Goal: Task Accomplishment & Management: Manage account settings

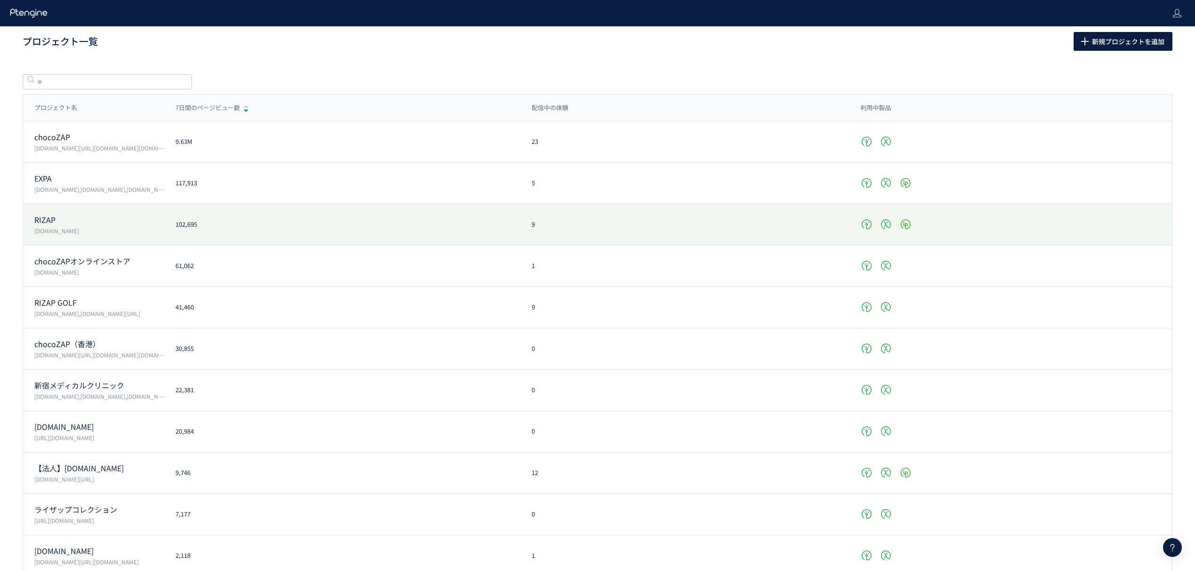
click at [68, 219] on p "RIZAP" at bounding box center [99, 220] width 130 height 11
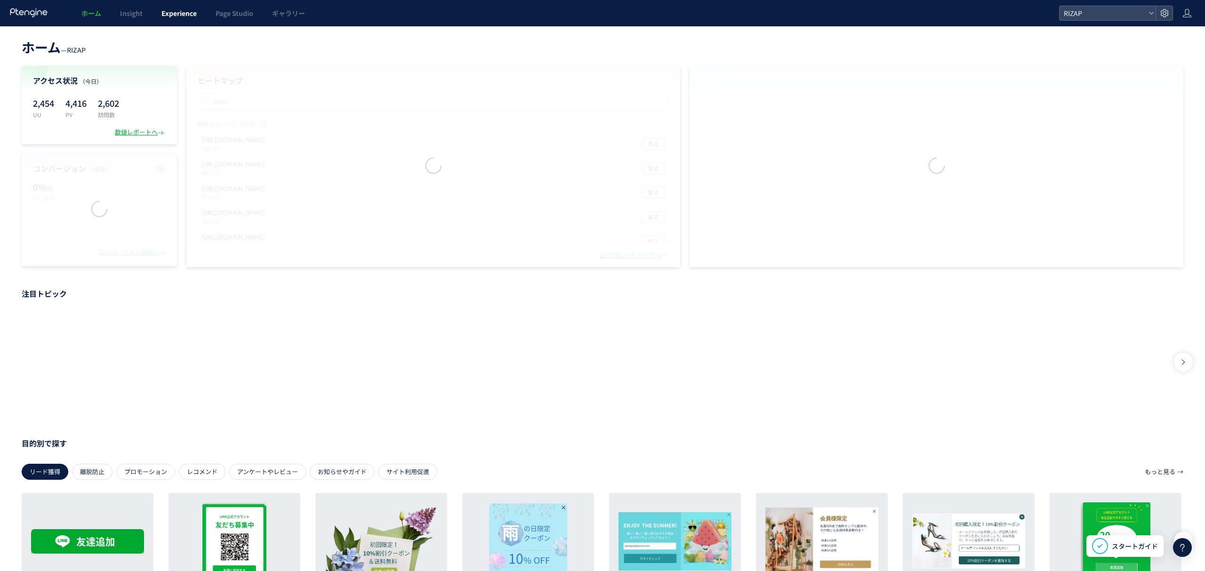
click at [178, 15] on span "Experience" at bounding box center [178, 12] width 35 height 9
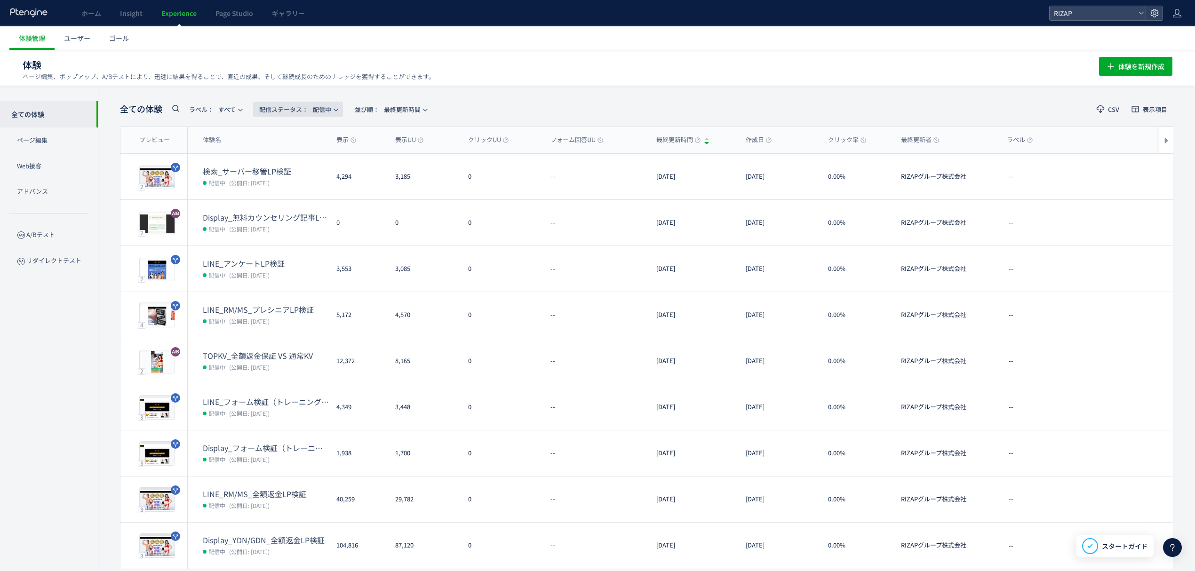
click at [325, 110] on span "配信ステータス​： 配信中" at bounding box center [295, 110] width 72 height 16
click at [303, 187] on li "停止中" at bounding box center [300, 186] width 39 height 17
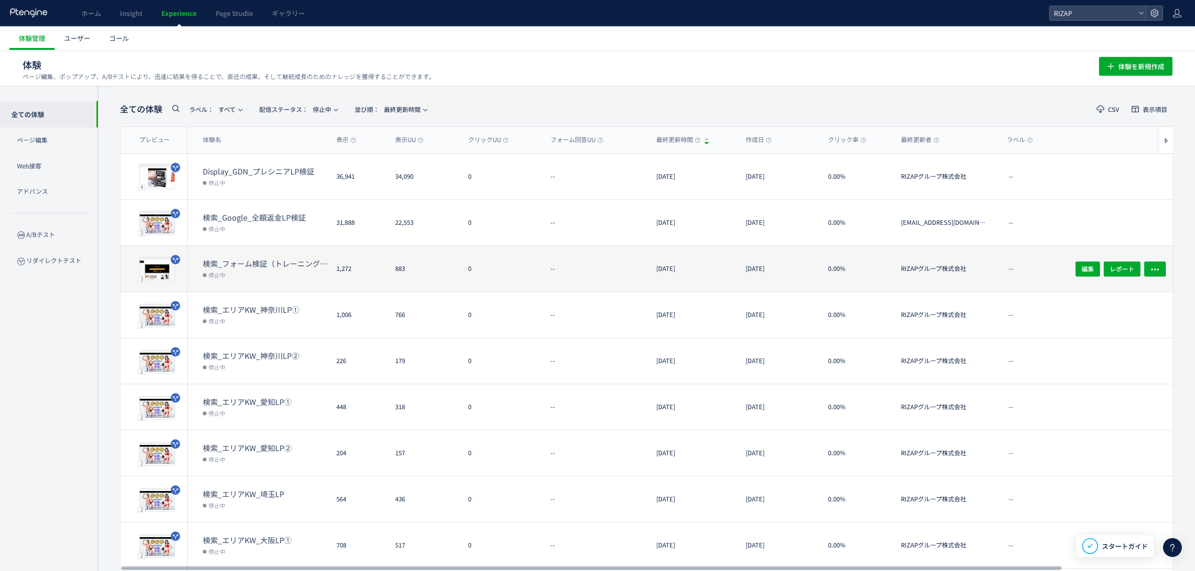
click at [306, 262] on dt "検索_フォーム検証（トレーニング体験なし・オンラインカウンセリング訴求）" at bounding box center [266, 263] width 126 height 11
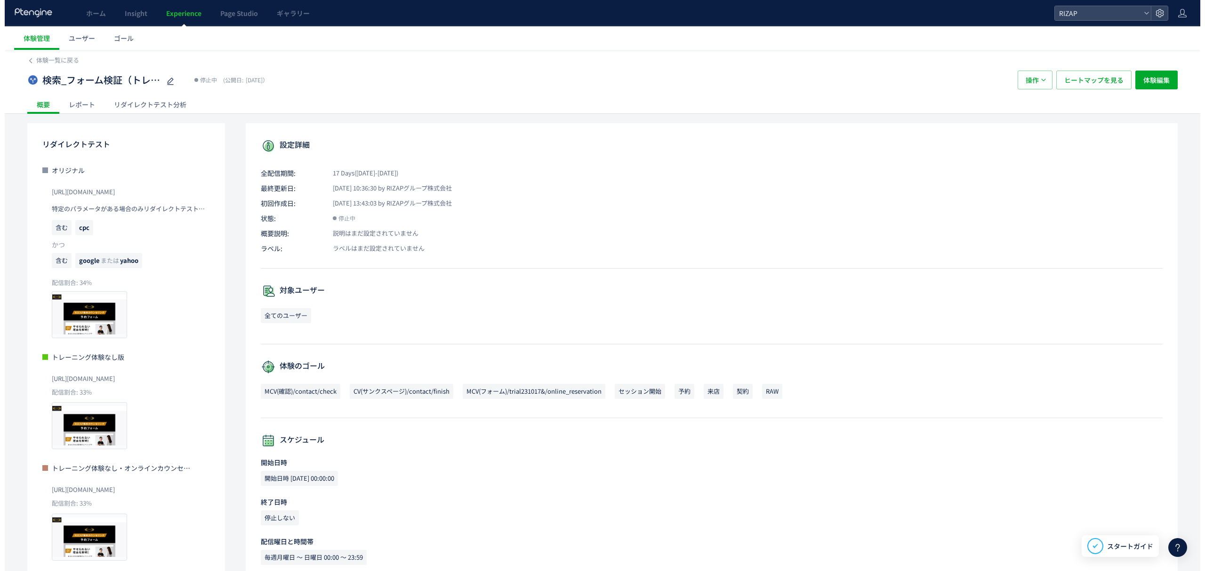
scroll to position [53, 0]
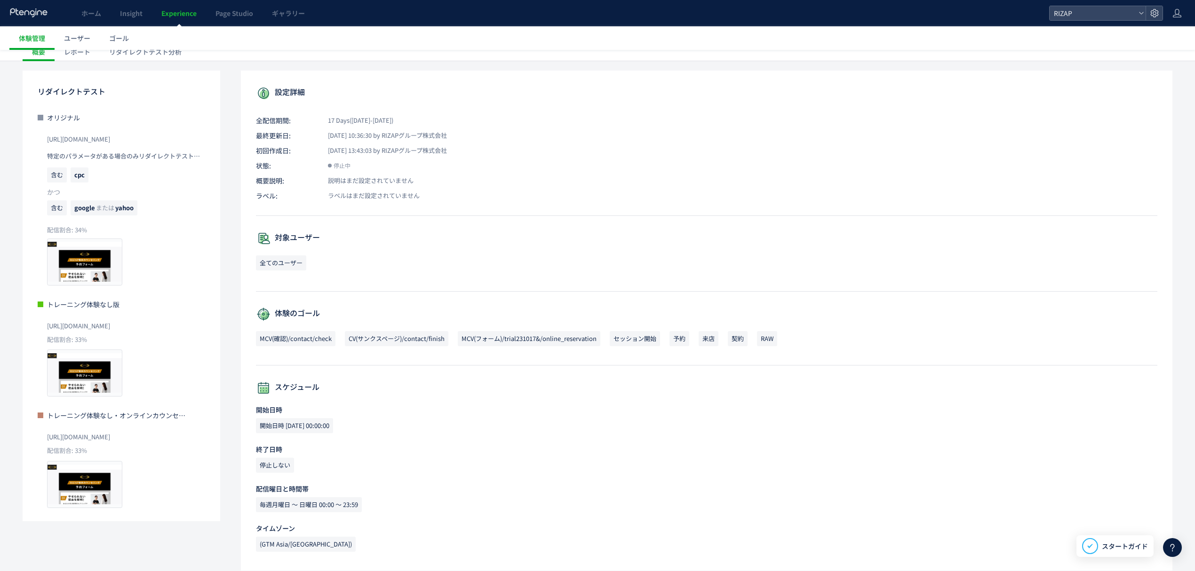
click at [83, 50] on div "レポート" at bounding box center [77, 51] width 45 height 19
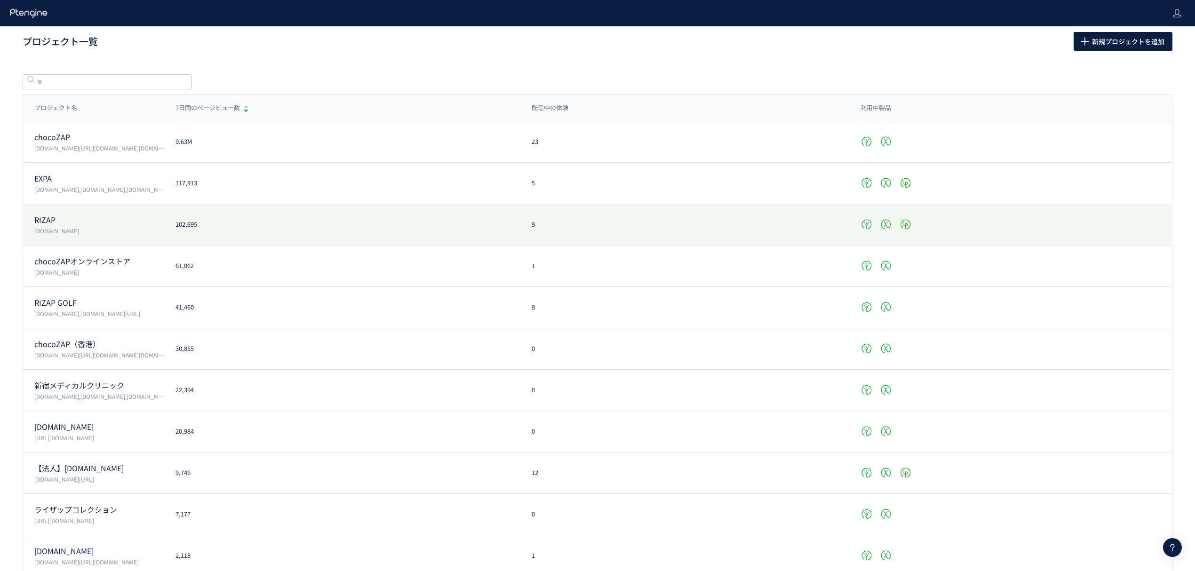
click at [75, 218] on p "RIZAP" at bounding box center [99, 220] width 130 height 11
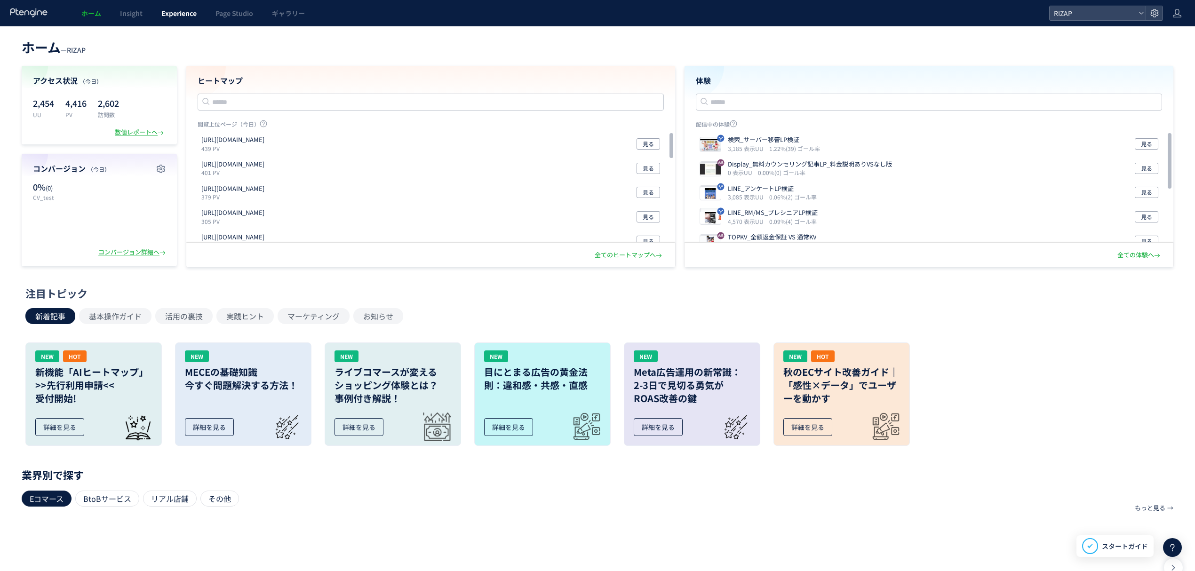
click at [185, 7] on link "Experience" at bounding box center [179, 13] width 54 height 26
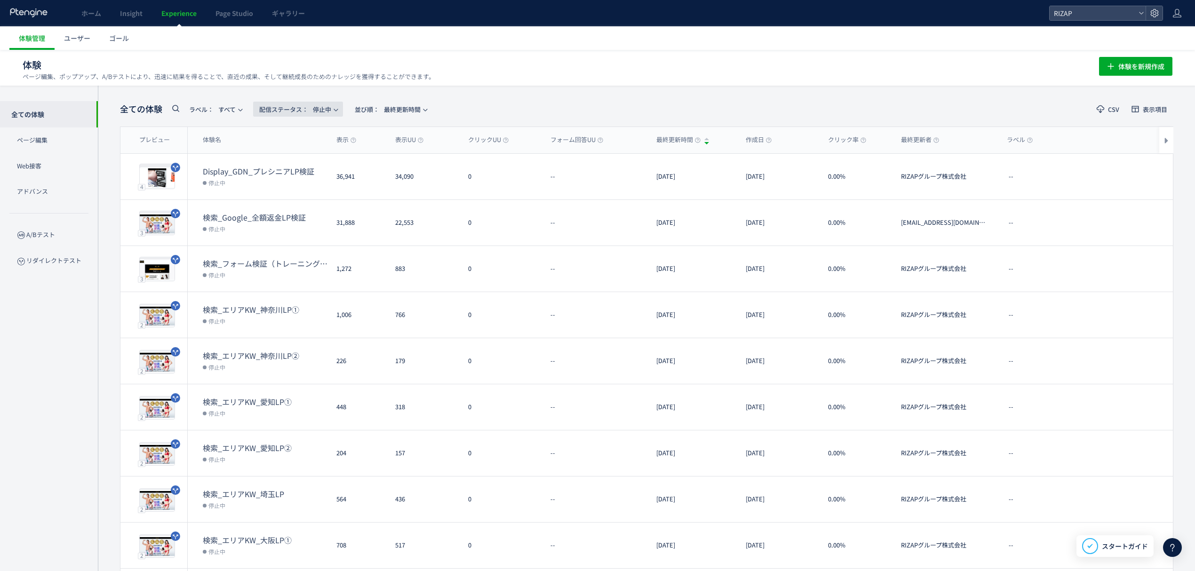
click at [325, 102] on span "配信ステータス​： 停止中" at bounding box center [295, 110] width 72 height 16
click at [302, 155] on li "配信中" at bounding box center [300, 152] width 39 height 17
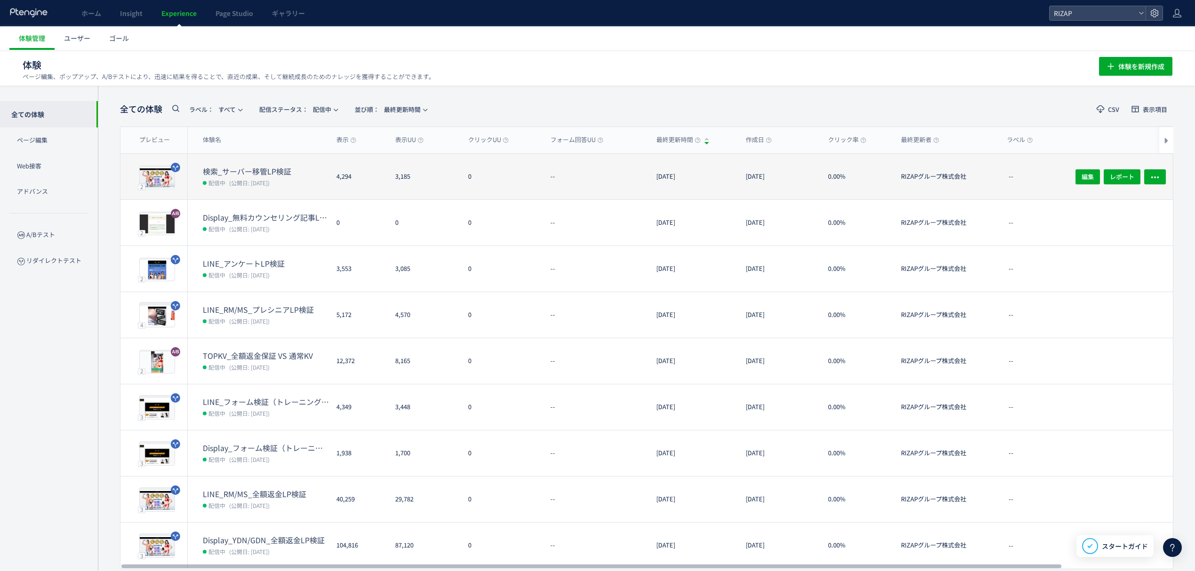
click at [269, 179] on span "(公開日: [DATE])" at bounding box center [249, 183] width 40 height 8
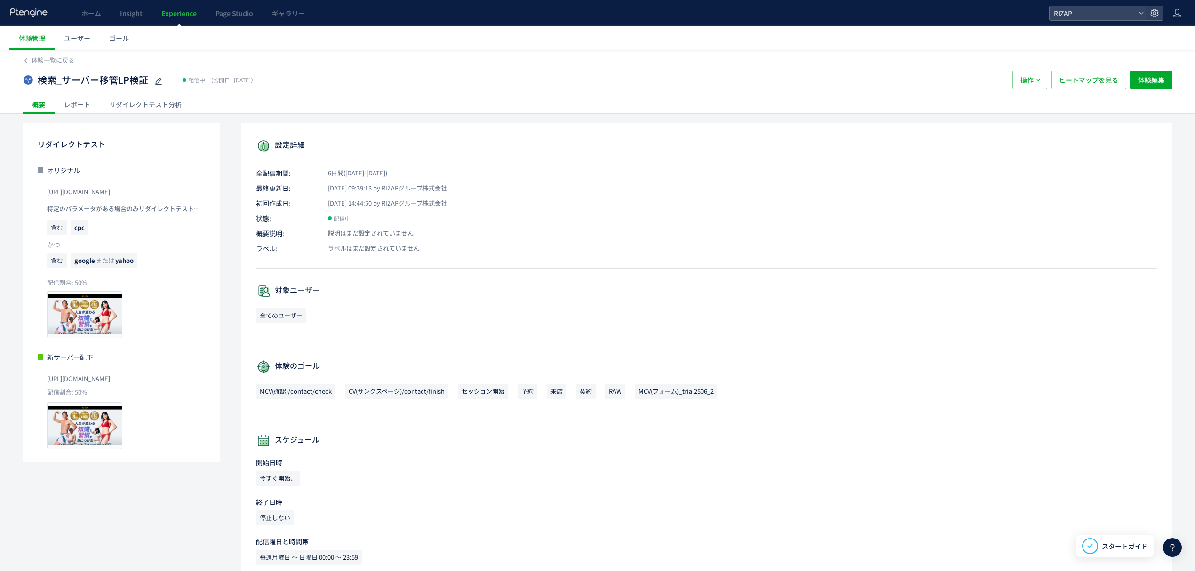
drag, startPoint x: 94, startPoint y: 189, endPoint x: 46, endPoint y: 189, distance: 48.5
click at [46, 189] on div "オリジナル [URL][DOMAIN_NAME] 特定のパラメータがある場合のみリダイレクトテストを実行 含む cpc かつ 含む google または ya…" at bounding box center [122, 252] width 168 height 173
drag, startPoint x: 167, startPoint y: 371, endPoint x: 44, endPoint y: 378, distance: 122.6
click at [44, 378] on div "新サーバー配下 [URL][DOMAIN_NAME] 配信割合: 50% プレビュー" at bounding box center [122, 400] width 168 height 97
copy span "[URL][DOMAIN_NAME]"
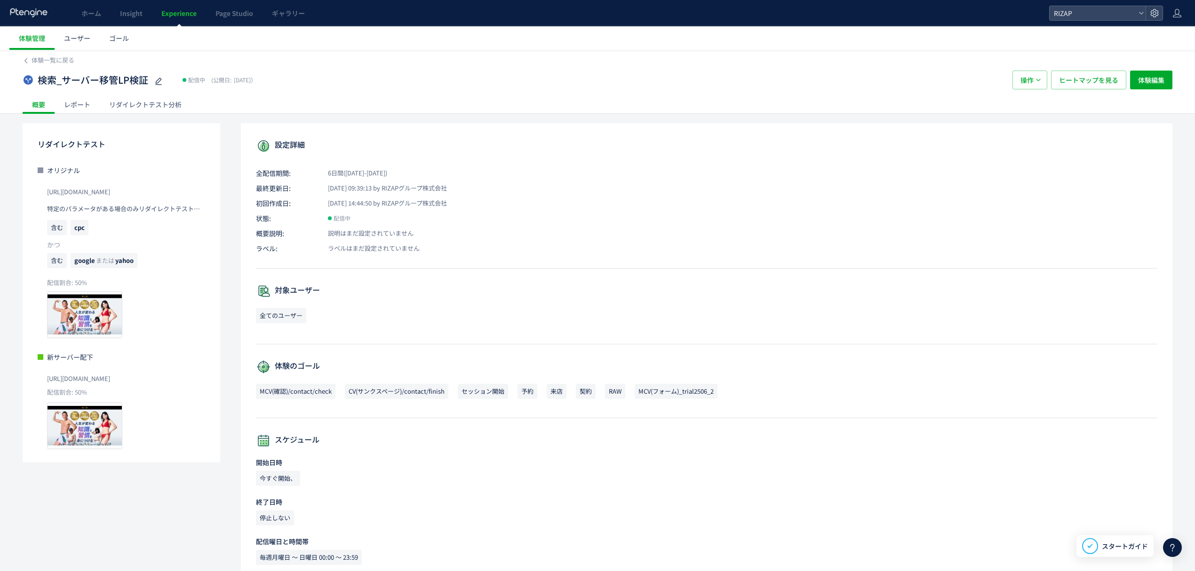
click at [179, 433] on div "プレビュー" at bounding box center [126, 425] width 158 height 47
click at [110, 381] on span "[URL][DOMAIN_NAME]" at bounding box center [78, 378] width 63 height 15
drag, startPoint x: 168, startPoint y: 383, endPoint x: 36, endPoint y: 378, distance: 132.8
click at [36, 378] on div "リダイレクトテスト オリジナル [URL][DOMAIN_NAME] 特定のパラメータがある場合のみリダイレクトテストを実行 含む cpc かつ 含む goo…" at bounding box center [122, 292] width 198 height 339
copy span "[URL][DOMAIN_NAME]"
